Goal: Task Accomplishment & Management: Complete application form

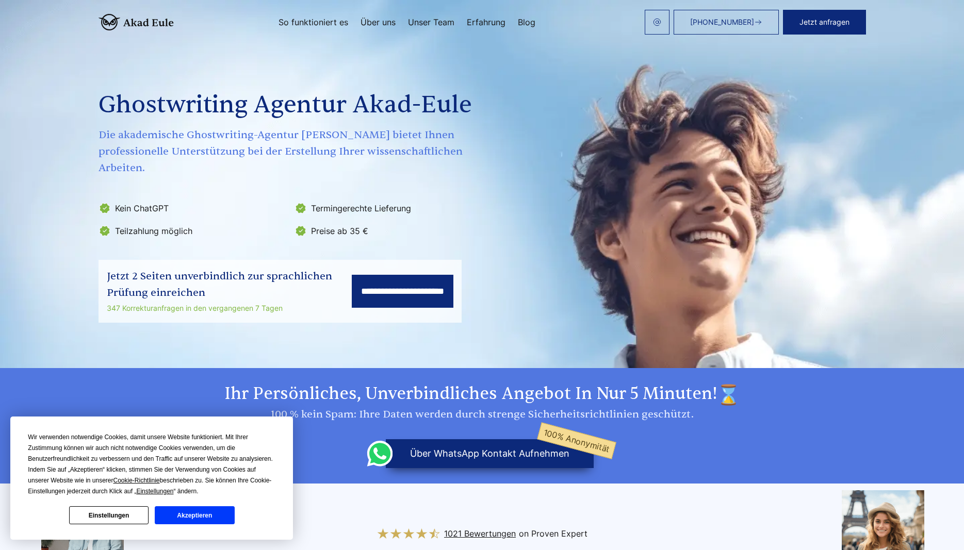
click at [183, 515] on button "Akzeptieren" at bounding box center [194, 516] width 79 height 18
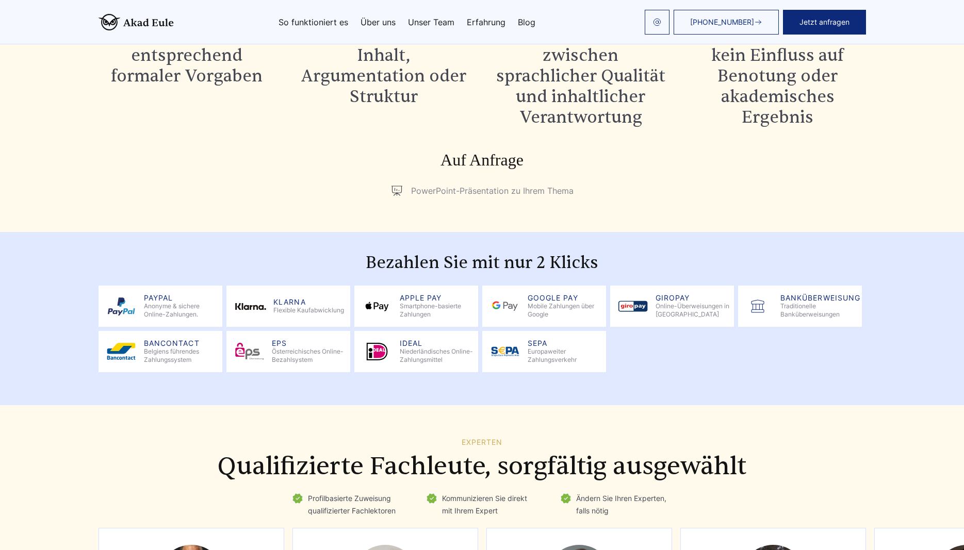
scroll to position [1315, 0]
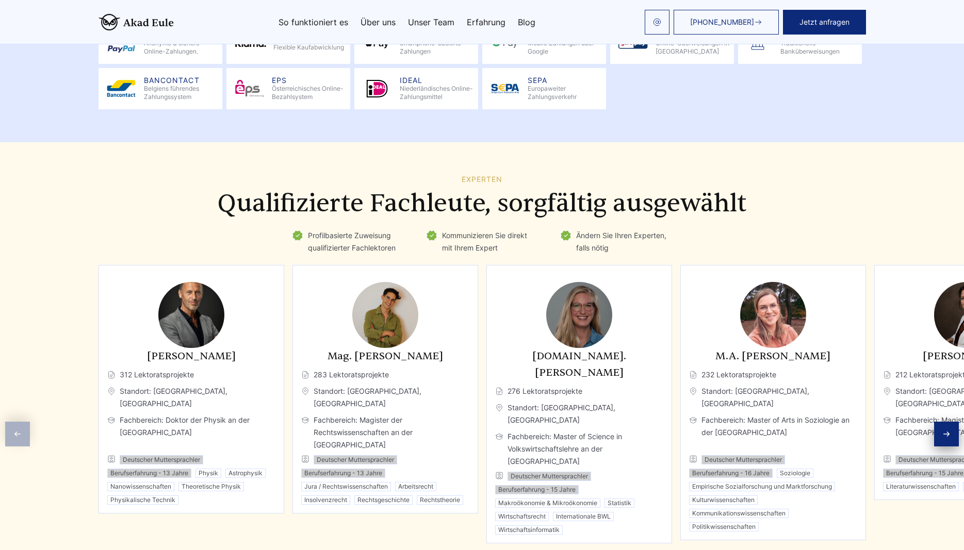
click at [448, 550] on span "Go to slide 2" at bounding box center [449, 560] width 8 height 8
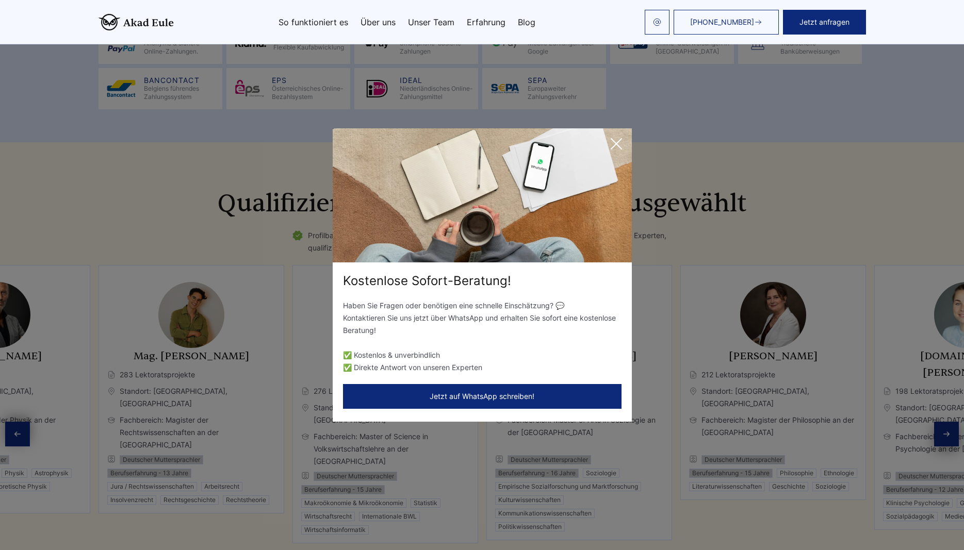
click at [466, 531] on div "Kostenlose Sofort-Beratung! Haben Sie Fragen oder benötigen eine schnelle Einsc…" at bounding box center [482, 275] width 964 height 550
click at [480, 388] on button "Jetzt auf WhatsApp schreiben!" at bounding box center [482, 396] width 279 height 25
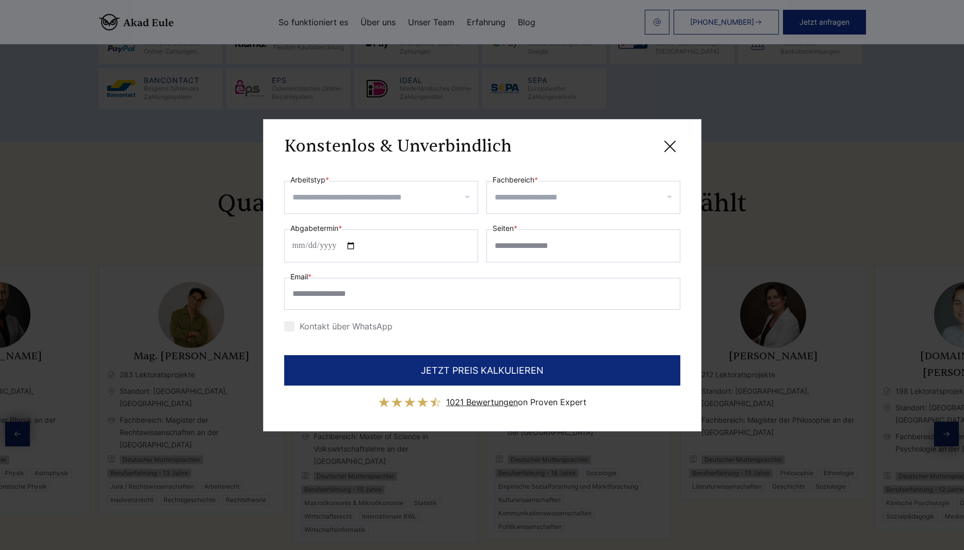
click at [354, 201] on input "Arbeitstyp *" at bounding box center [384, 197] width 185 height 17
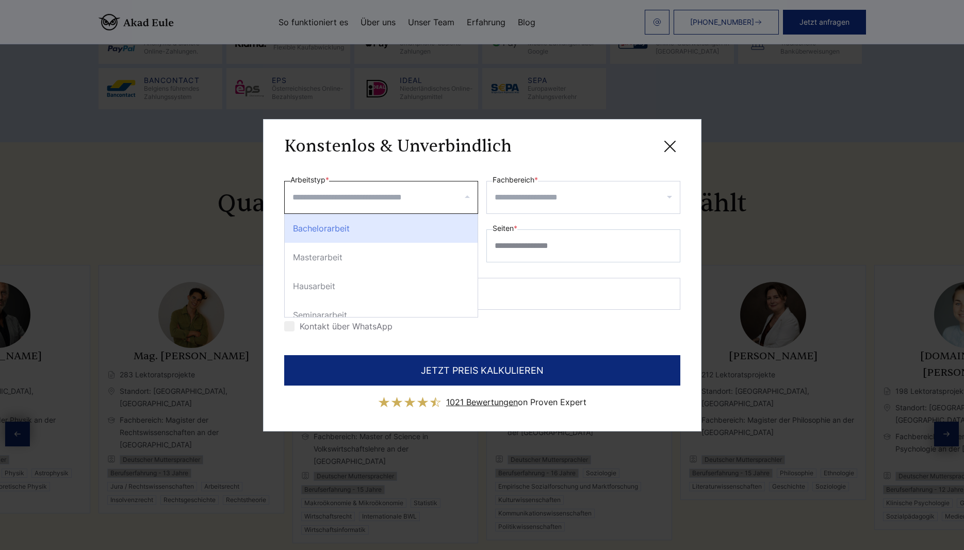
click at [338, 231] on div "Bachelorarbeit" at bounding box center [381, 228] width 193 height 29
select select "**"
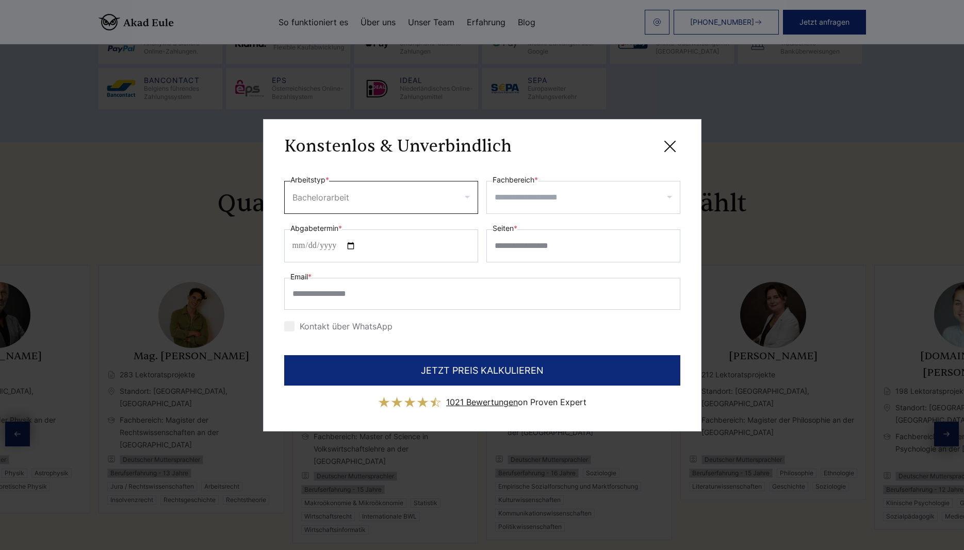
click at [530, 200] on input "Fachbereich *" at bounding box center [587, 197] width 185 height 17
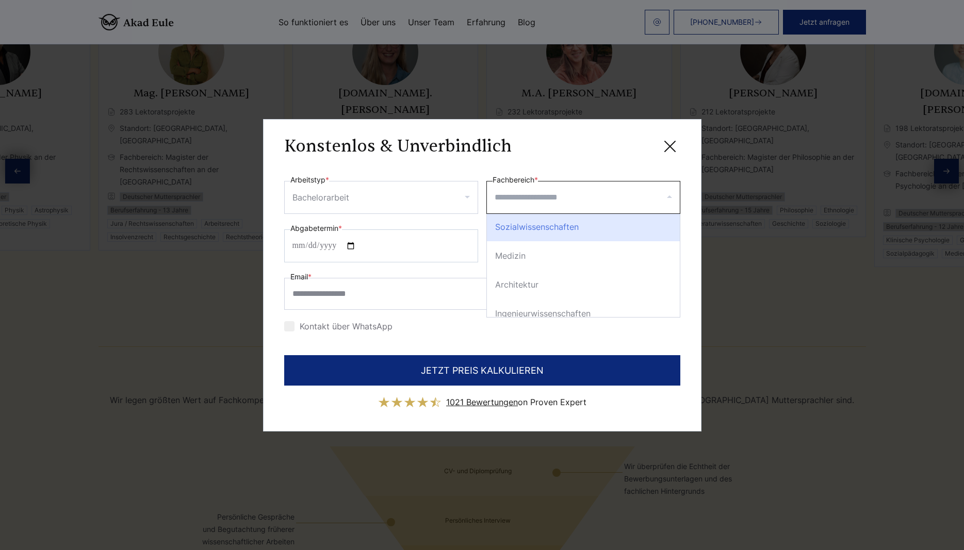
scroll to position [248, 0]
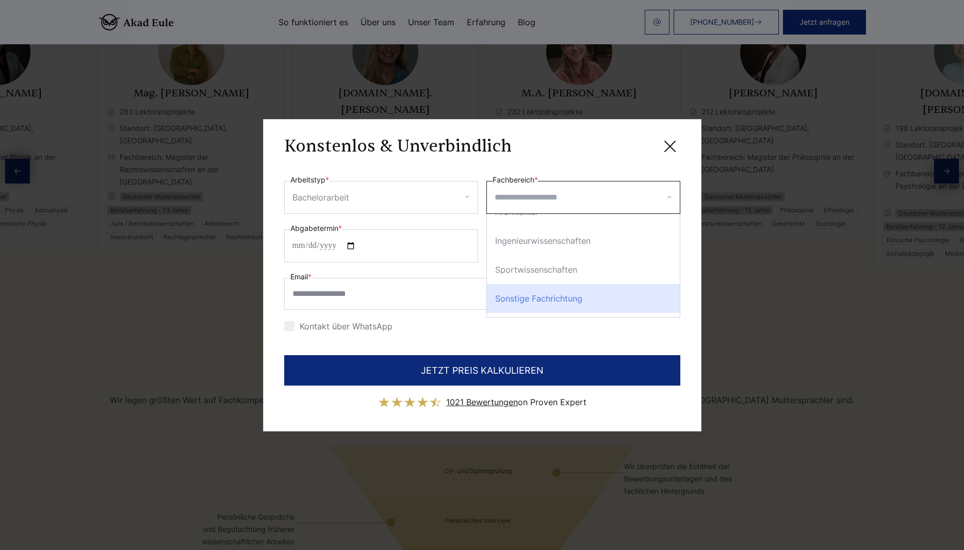
click at [592, 291] on div "Sonstige Fachrichtung" at bounding box center [583, 298] width 193 height 29
select select "**"
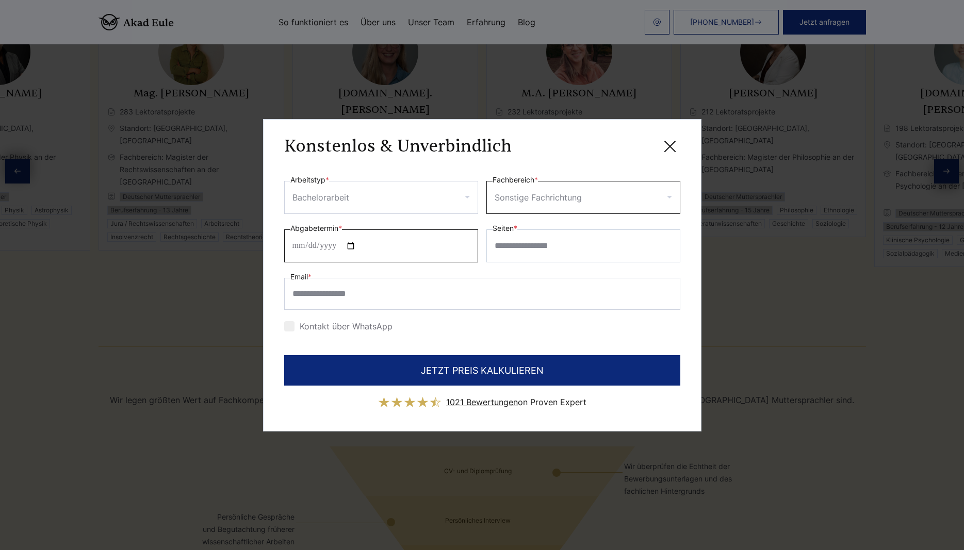
click at [301, 246] on input "Abgabetermin *" at bounding box center [381, 246] width 194 height 33
click at [303, 246] on input "Abgabetermin *" at bounding box center [381, 246] width 194 height 33
click at [331, 245] on input "Abgabetermin *" at bounding box center [381, 246] width 194 height 33
type input "**********"
click at [524, 248] on input "Seiten *" at bounding box center [583, 246] width 194 height 33
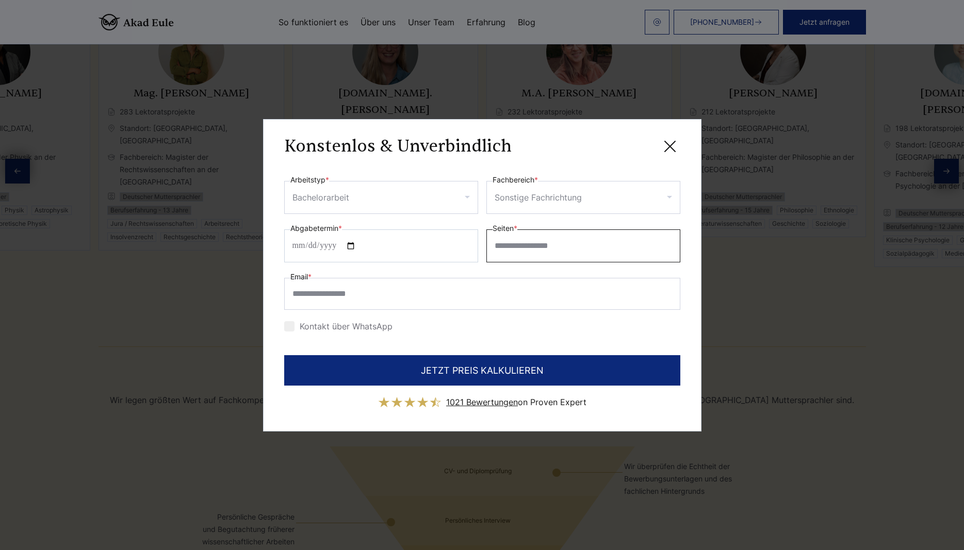
type input "*"
click at [510, 244] on input "Seiten *" at bounding box center [583, 246] width 194 height 33
drag, startPoint x: 510, startPoint y: 247, endPoint x: 459, endPoint y: 239, distance: 51.1
click at [486, 239] on input "Seiten *" at bounding box center [583, 246] width 194 height 33
drag, startPoint x: 503, startPoint y: 252, endPoint x: 487, endPoint y: 245, distance: 17.5
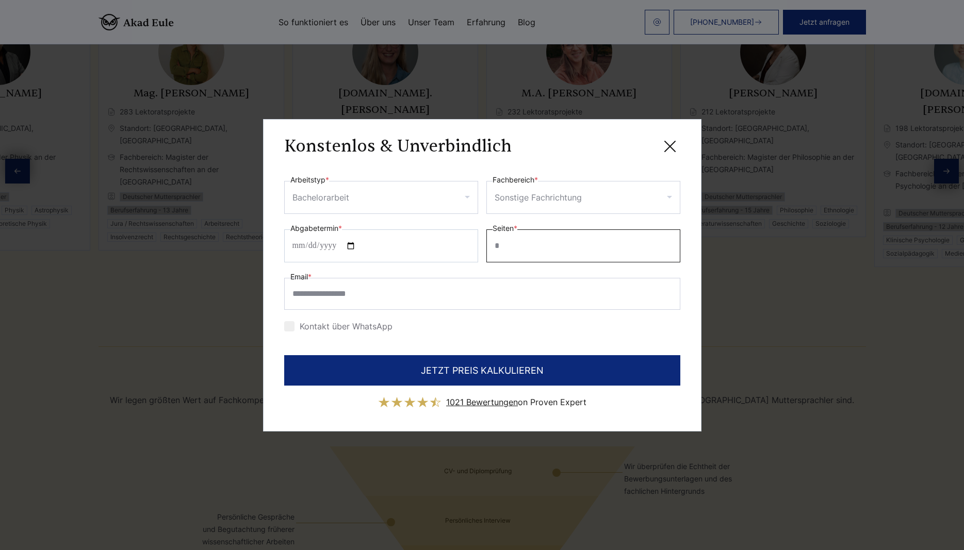
click at [488, 247] on input "Seiten *" at bounding box center [583, 246] width 194 height 33
click at [495, 246] on input "Seiten *" at bounding box center [583, 246] width 194 height 33
drag, startPoint x: 496, startPoint y: 246, endPoint x: 524, endPoint y: 246, distance: 27.9
click at [497, 246] on input "Seiten *" at bounding box center [583, 246] width 194 height 33
click at [570, 253] on input "Seiten *" at bounding box center [583, 246] width 194 height 33
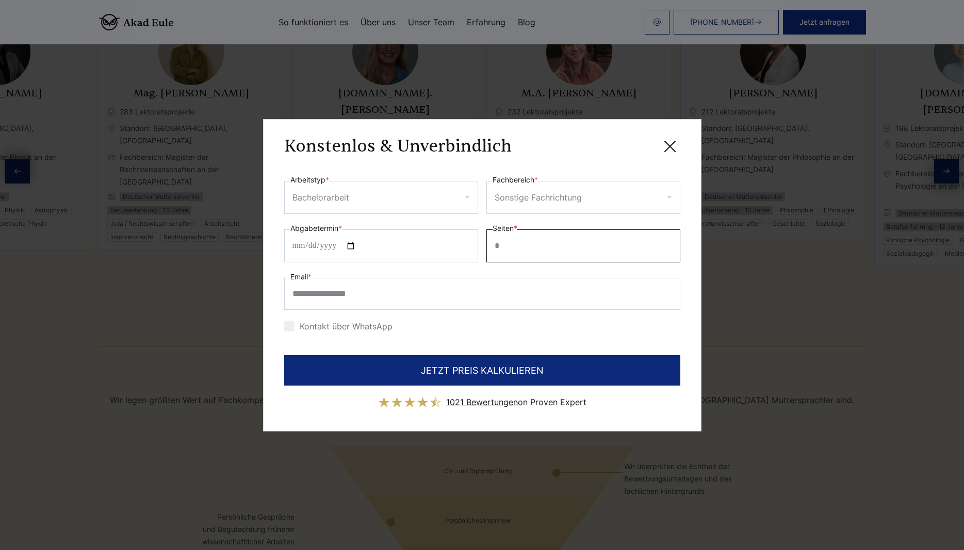
drag, startPoint x: 540, startPoint y: 250, endPoint x: 492, endPoint y: 243, distance: 48.4
click at [486, 248] on input "Seiten *" at bounding box center [583, 246] width 194 height 33
drag, startPoint x: 494, startPoint y: 244, endPoint x: 505, endPoint y: 245, distance: 11.4
click at [505, 245] on input "Seiten *" at bounding box center [583, 246] width 194 height 33
click at [284, 355] on button "JETZT PREIS KALKULIEREN" at bounding box center [482, 370] width 396 height 30
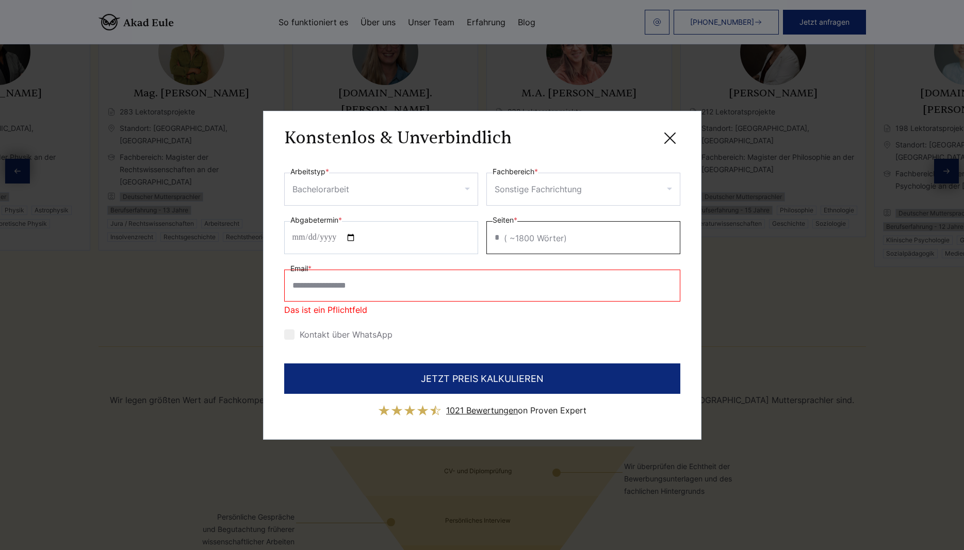
click at [503, 242] on input "*" at bounding box center [583, 237] width 194 height 33
click at [502, 240] on input "*" at bounding box center [583, 237] width 194 height 33
type input "**"
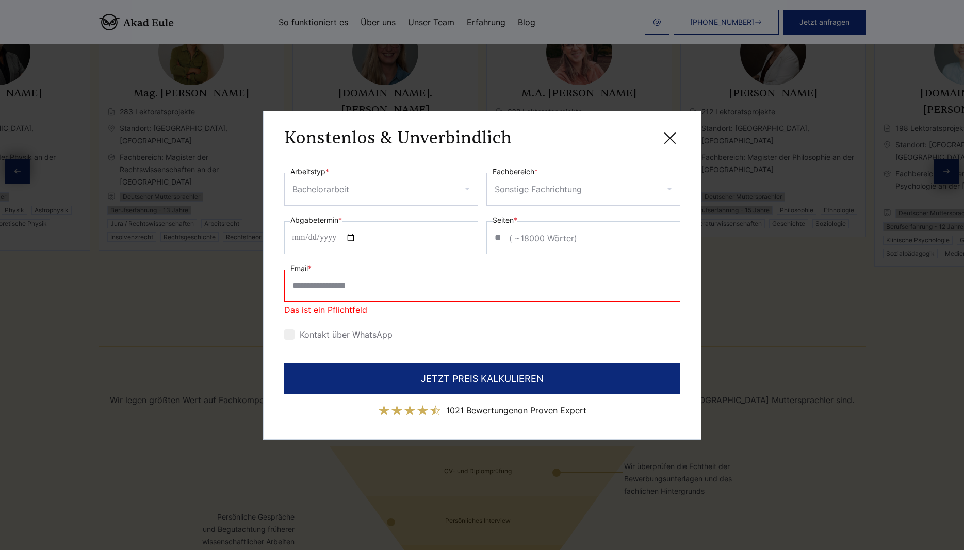
click at [317, 286] on input "Email *" at bounding box center [482, 286] width 396 height 32
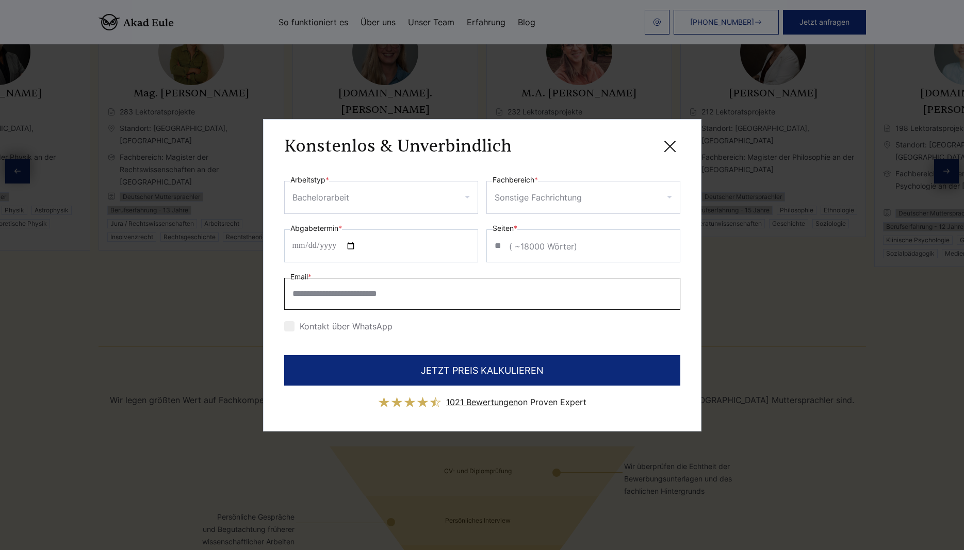
type input "**********"
click at [292, 327] on div at bounding box center [289, 326] width 10 height 10
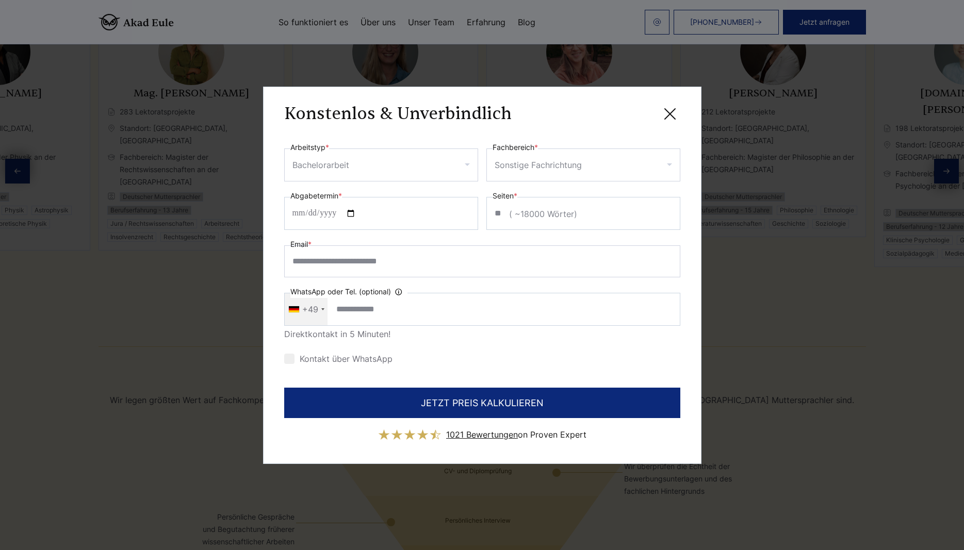
click at [325, 310] on div "+49" at bounding box center [306, 310] width 43 height 32
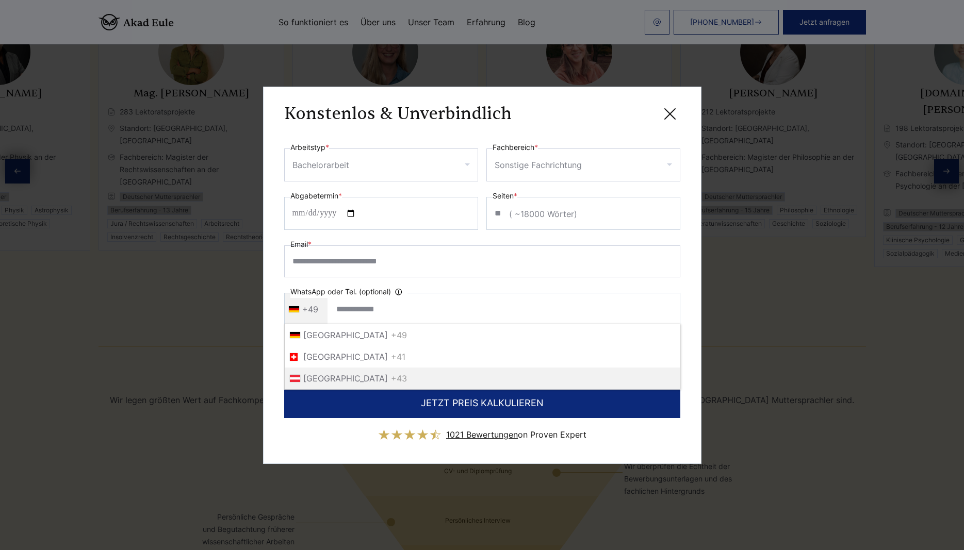
click at [321, 380] on span "Österreich" at bounding box center [345, 378] width 85 height 17
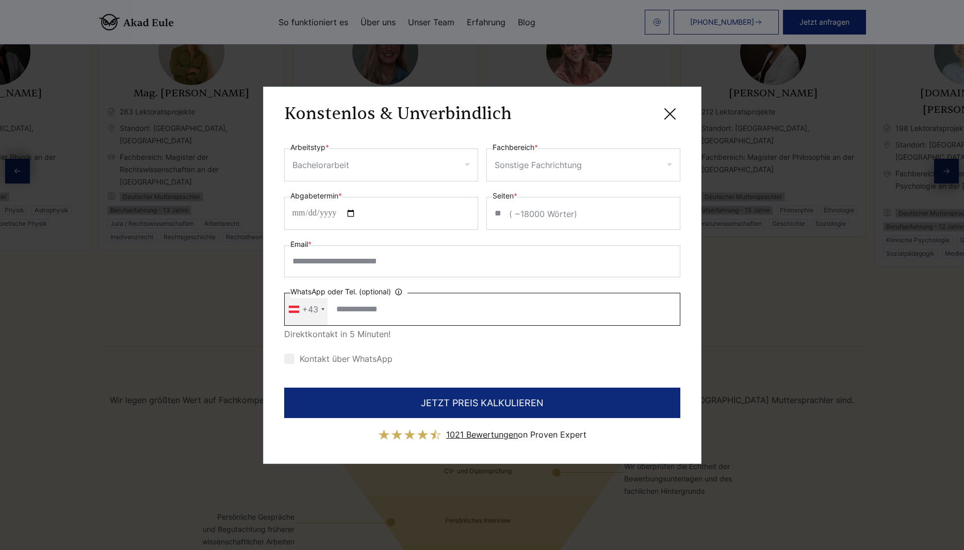
click at [336, 314] on input "**********" at bounding box center [482, 309] width 396 height 33
click at [336, 310] on input "**********" at bounding box center [482, 309] width 396 height 33
type input "*"
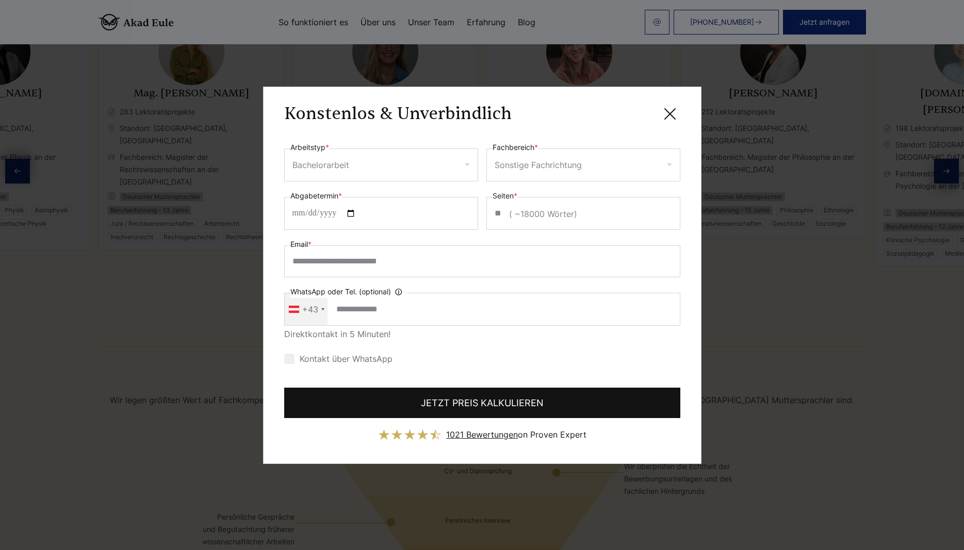
type input "**********"
click at [540, 396] on button "JETZT PREIS KALKULIEREN" at bounding box center [482, 403] width 396 height 30
type input "**********"
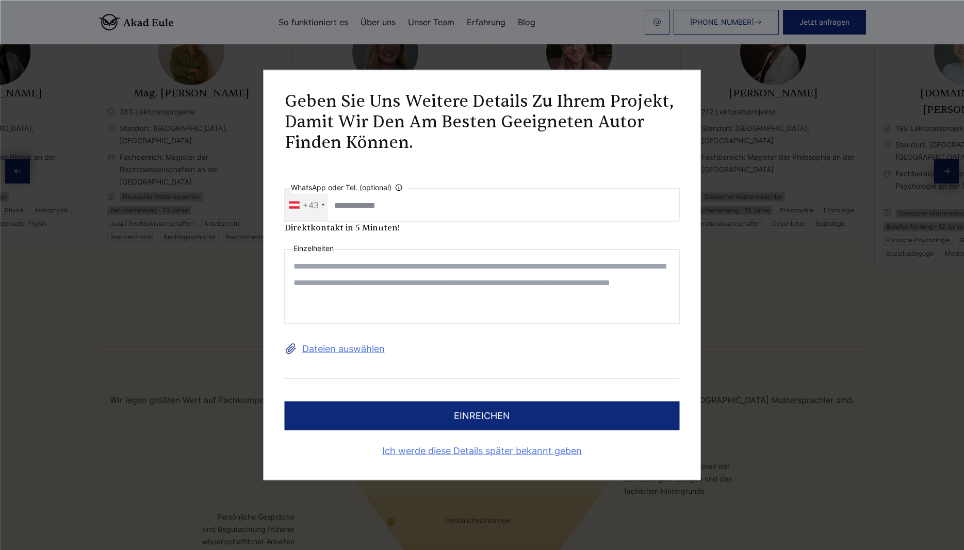
click at [332, 276] on textarea at bounding box center [482, 287] width 395 height 75
click at [340, 349] on label "Dateien auswählen" at bounding box center [482, 349] width 395 height 17
click at [0, 0] on input "Dateien auswählen" at bounding box center [0, 0] width 0 height 0
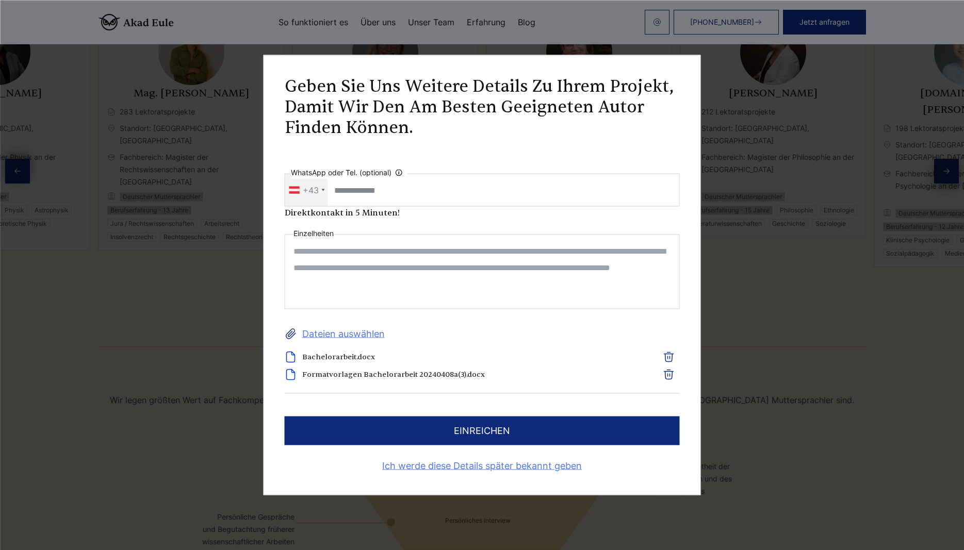
click at [352, 257] on textarea at bounding box center [482, 272] width 395 height 75
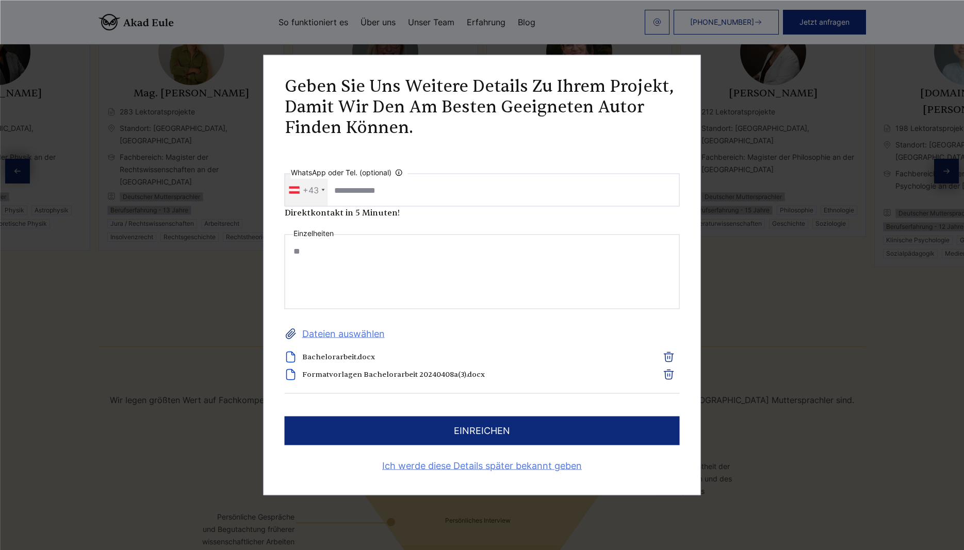
type textarea "*"
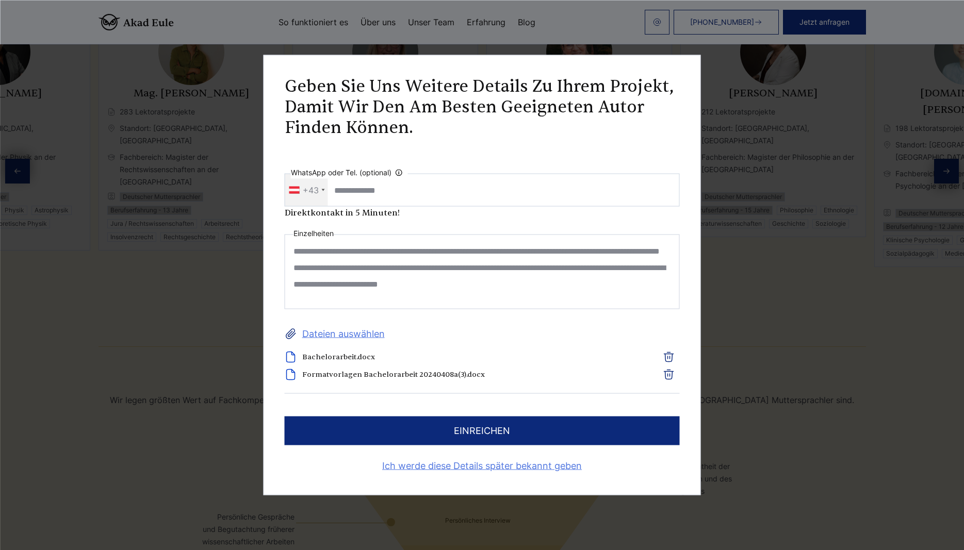
type textarea "**********"
click at [441, 429] on button "einreichen" at bounding box center [482, 431] width 395 height 29
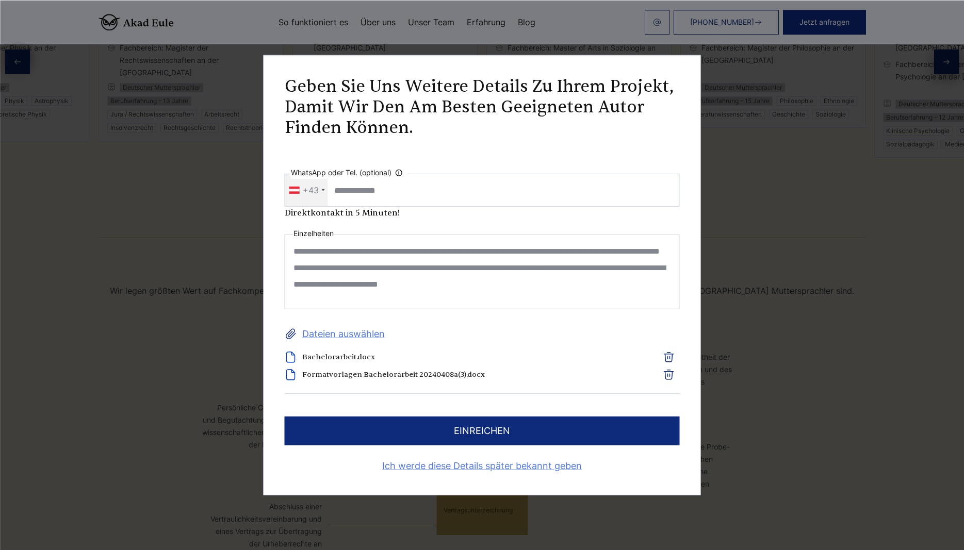
scroll to position [1789, 0]
